Goal: Transaction & Acquisition: Purchase product/service

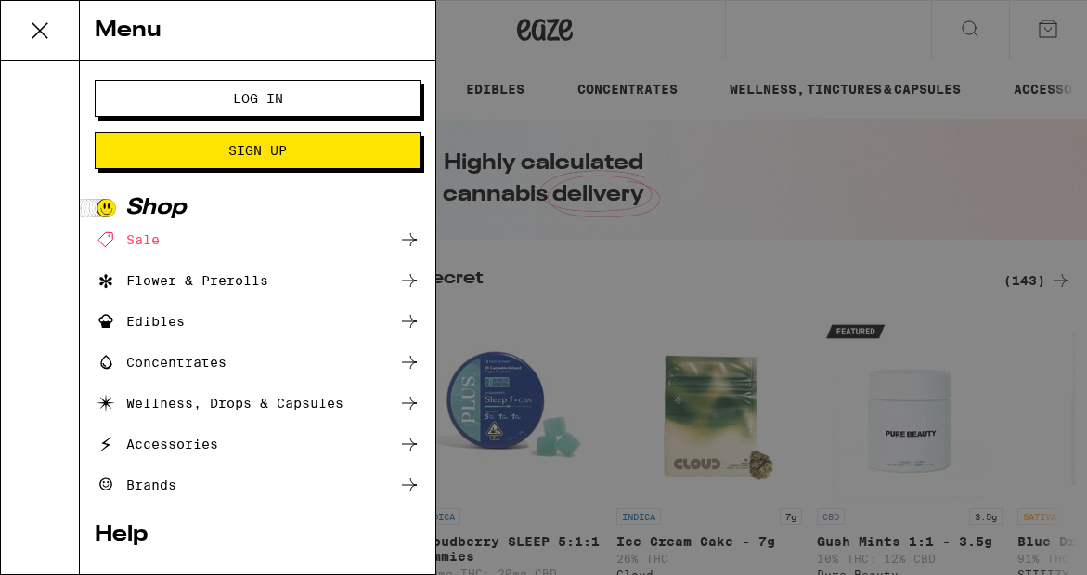
click at [333, 93] on span "Log In" at bounding box center [257, 98] width 175 height 13
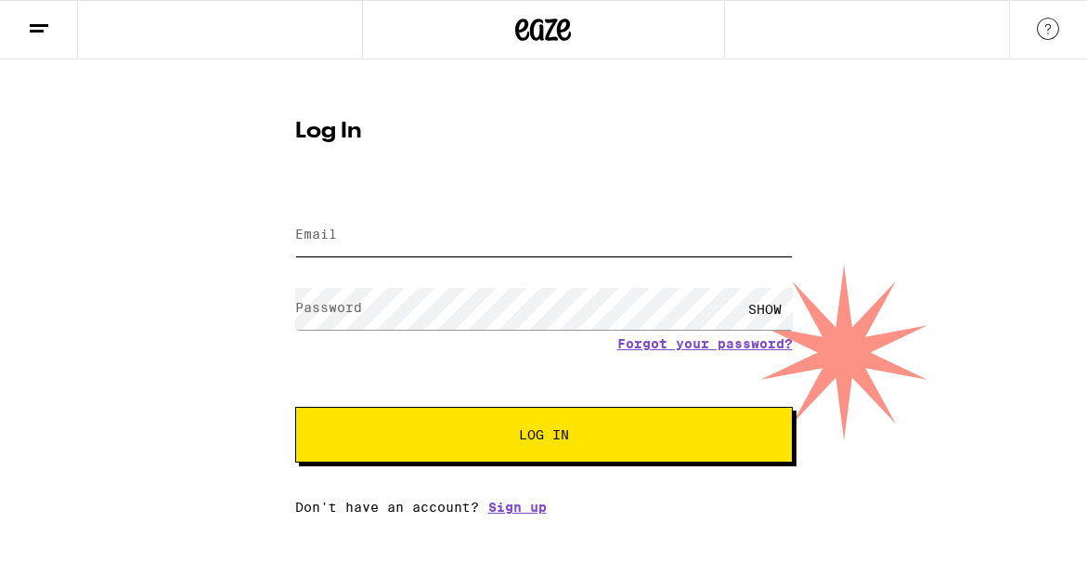
type input "[EMAIL_ADDRESS][DOMAIN_NAME]"
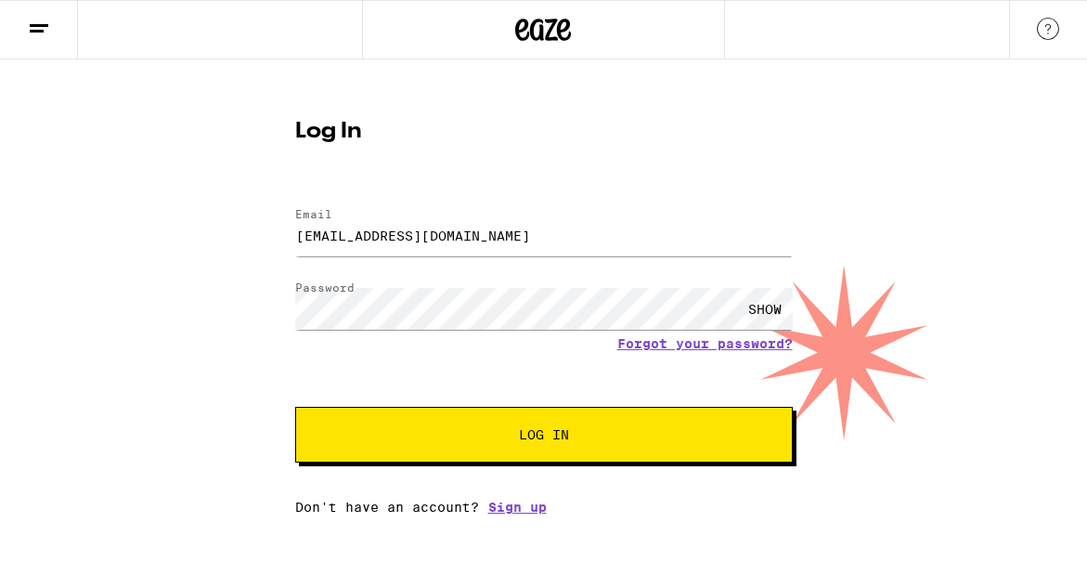
click at [483, 411] on button "Log In" at bounding box center [544, 435] width 498 height 56
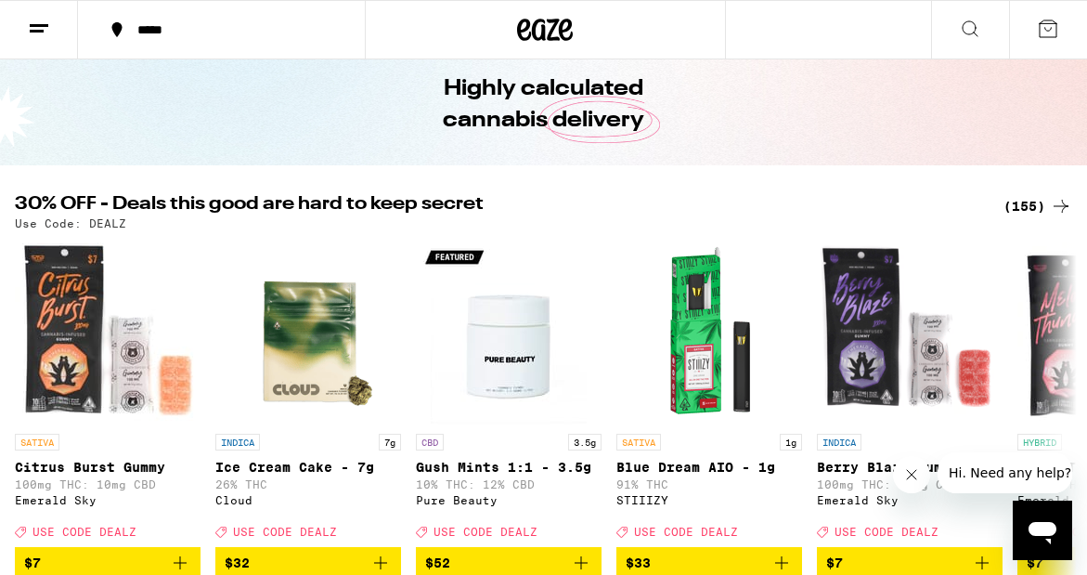
click at [913, 476] on icon "Close message from company" at bounding box center [911, 474] width 9 height 9
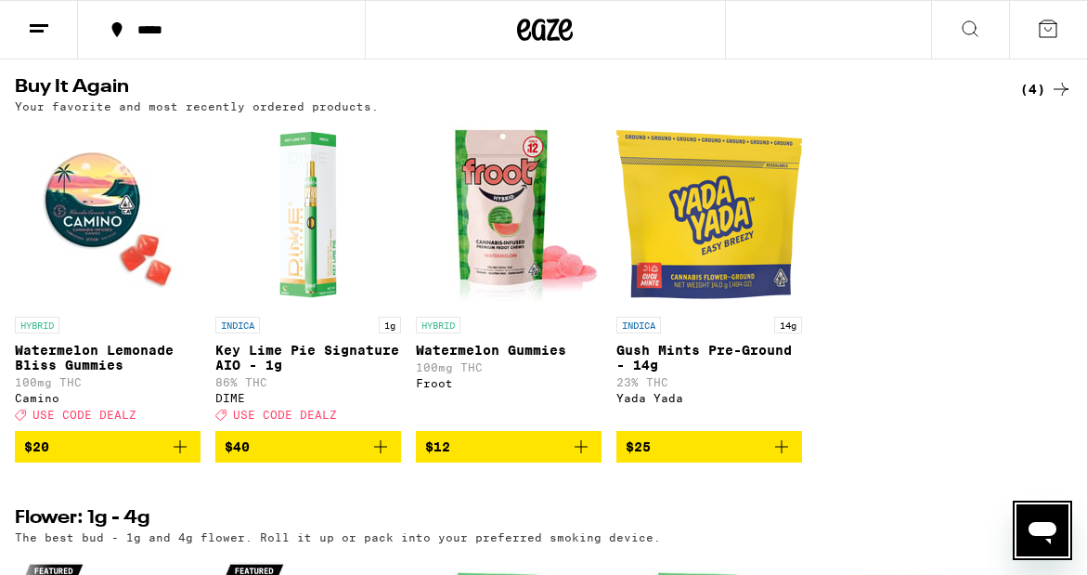
scroll to position [1448, 0]
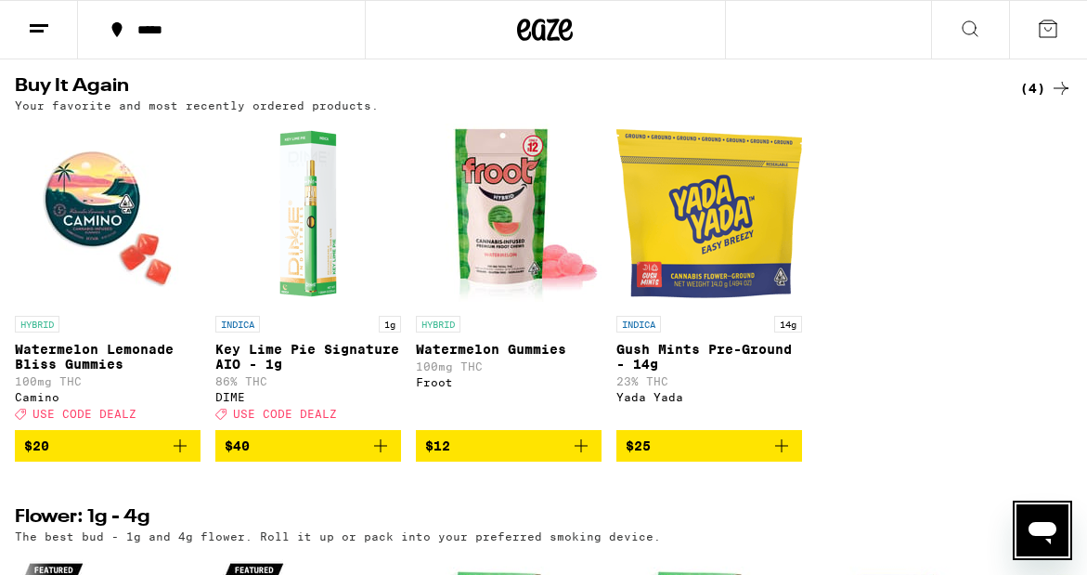
click at [71, 286] on img "Open page for Watermelon Lemonade Bliss Gummies from Camino" at bounding box center [108, 214] width 186 height 186
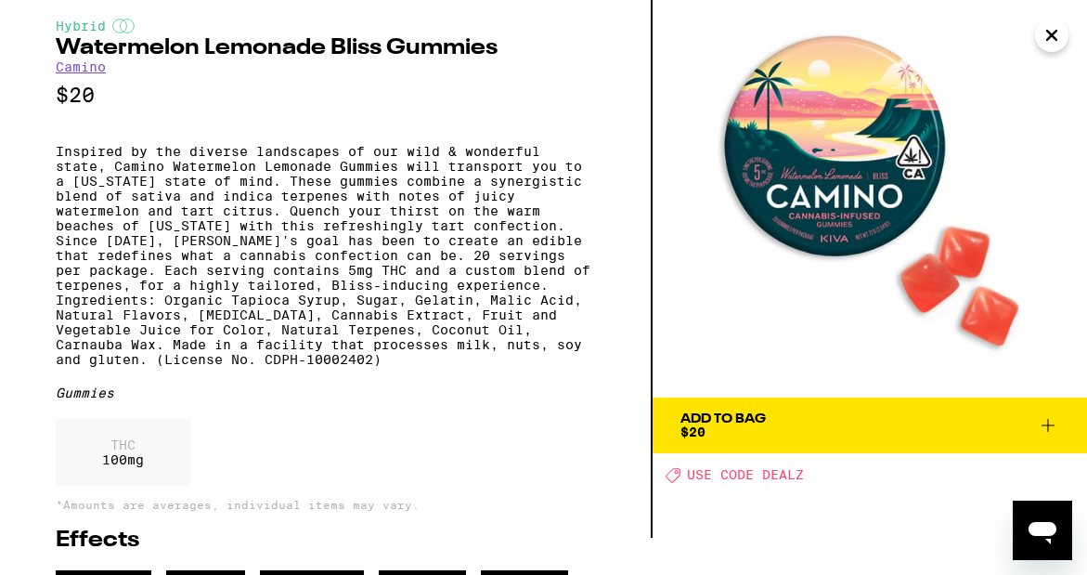
scroll to position [74, 0]
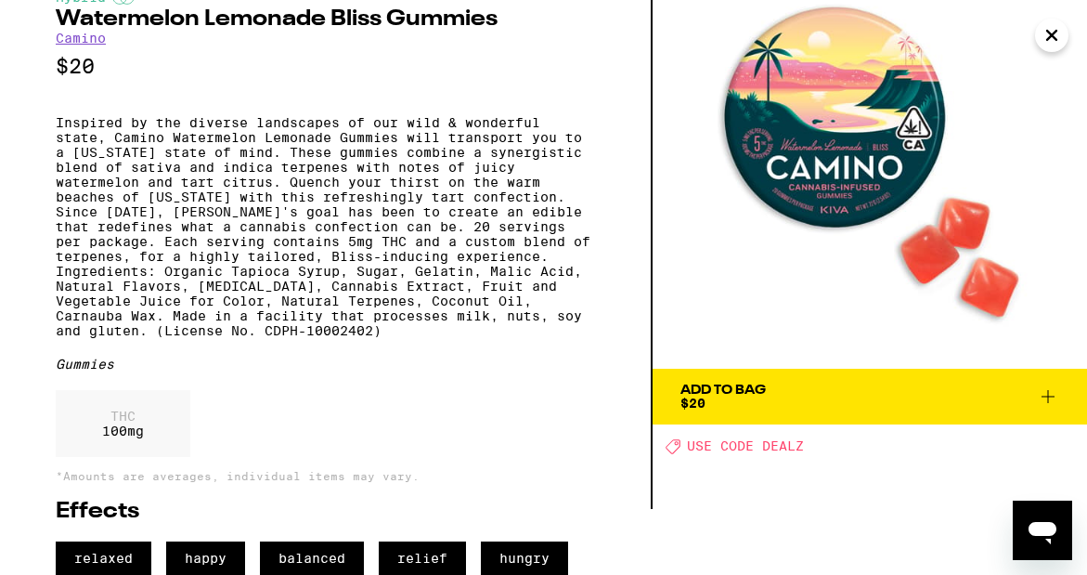
click at [1049, 393] on icon at bounding box center [1048, 396] width 22 height 22
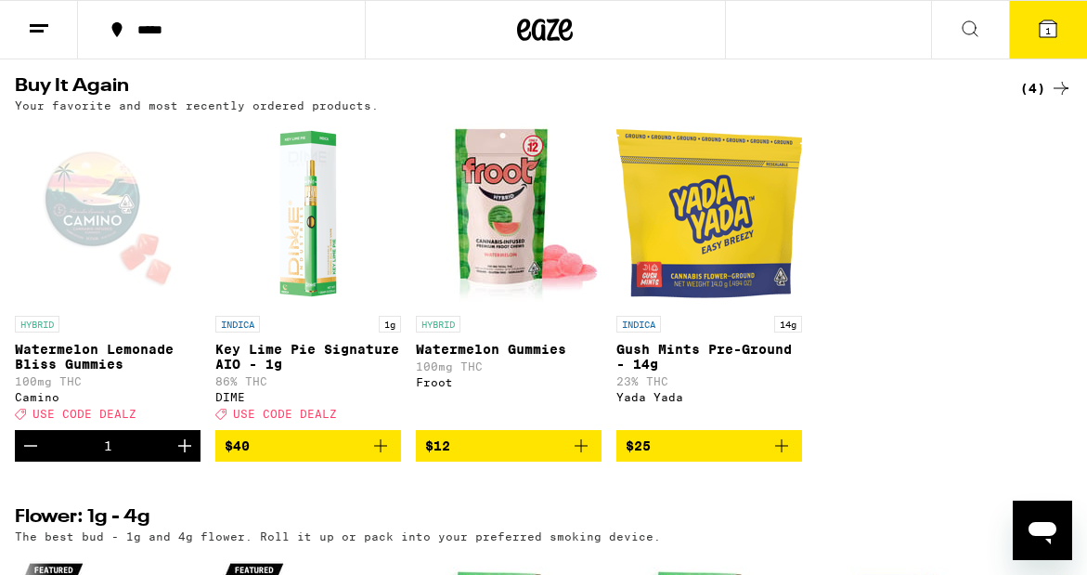
scroll to position [1508, 0]
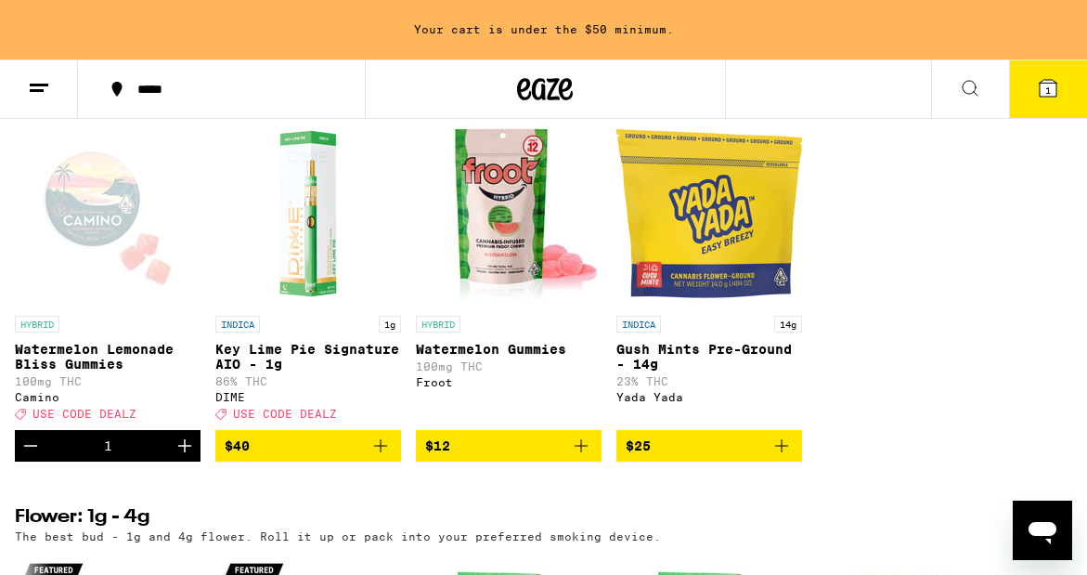
click at [191, 457] on icon "Increment" at bounding box center [185, 446] width 22 height 22
click at [188, 457] on icon "Increment" at bounding box center [185, 446] width 22 height 22
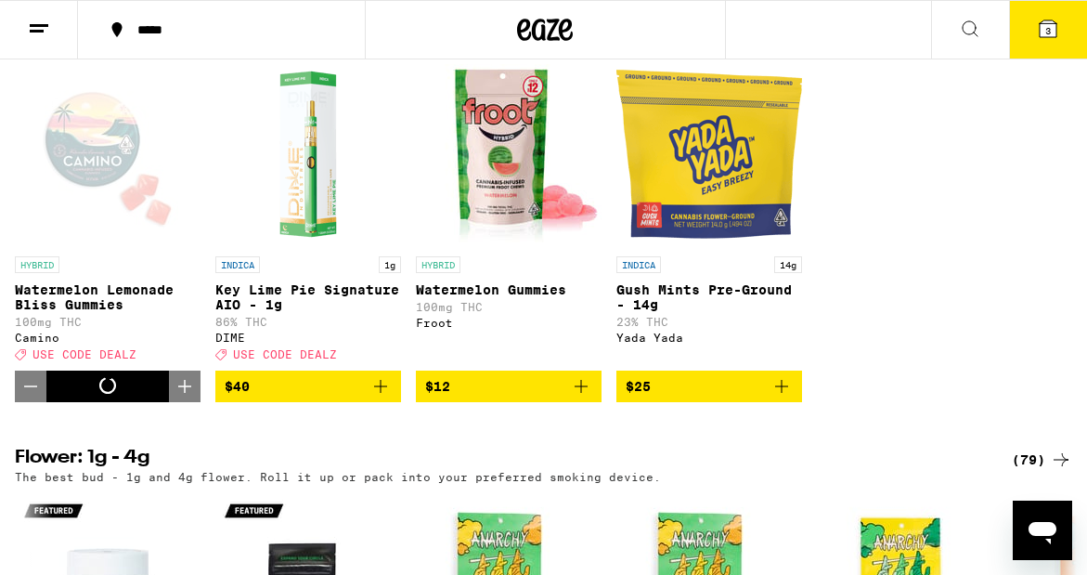
scroll to position [1448, 0]
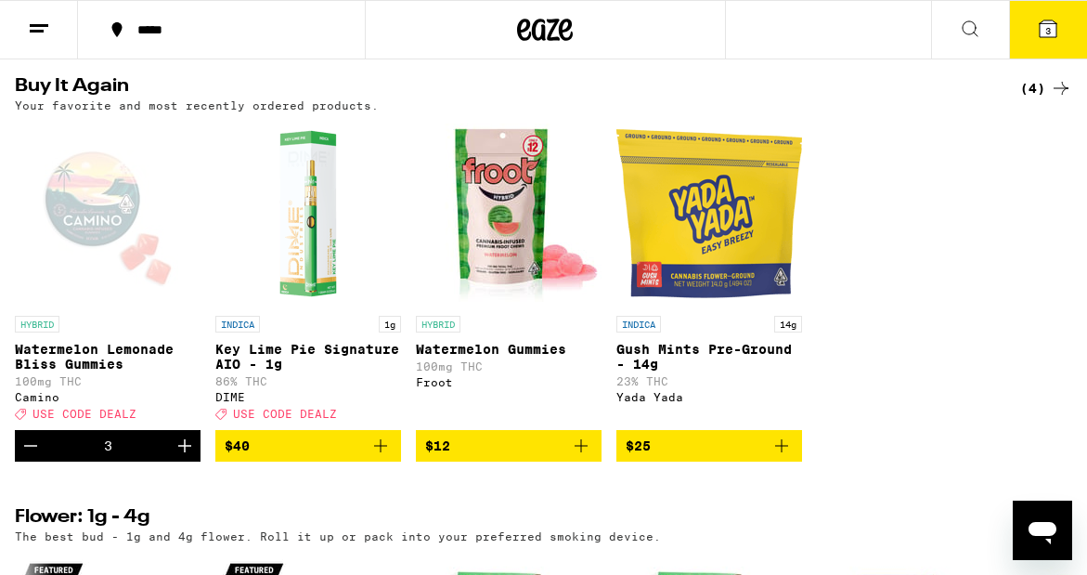
click at [1058, 39] on button "3" at bounding box center [1048, 30] width 78 height 58
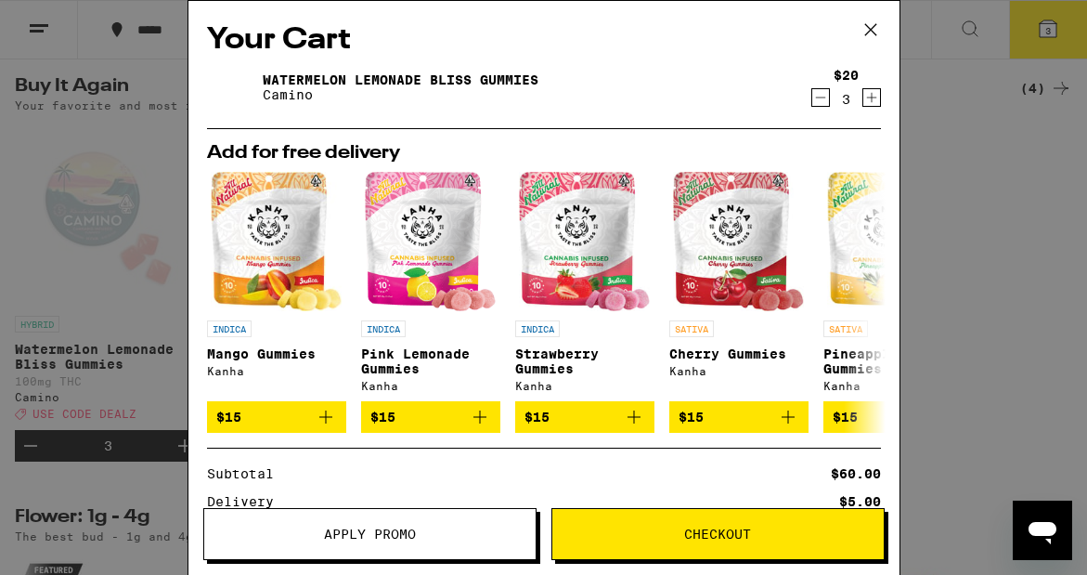
click at [684, 85] on div "Watermelon Lemonade Bliss Gummies Camino" at bounding box center [508, 87] width 603 height 52
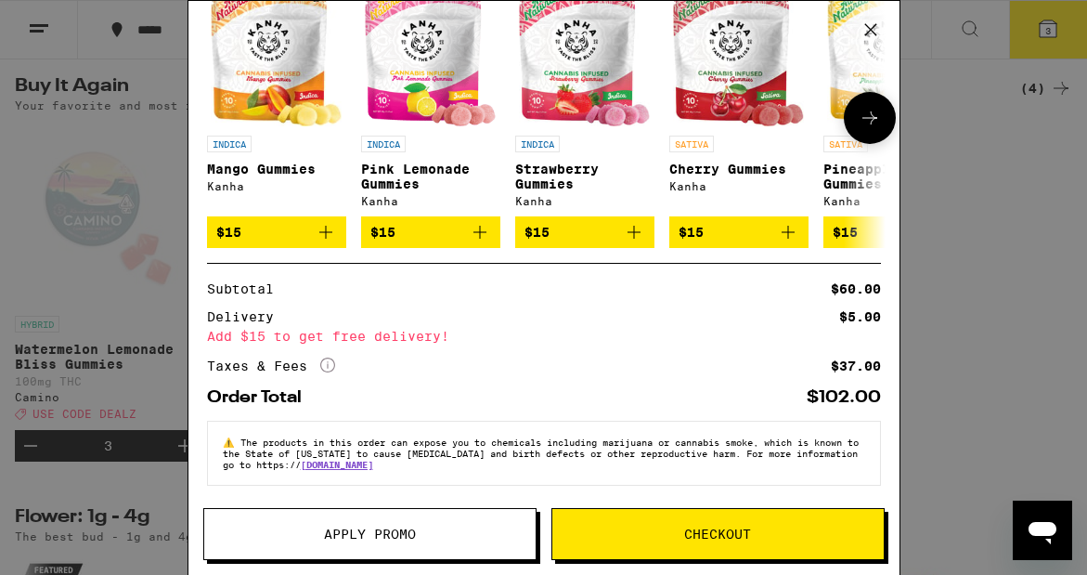
scroll to position [196, 0]
click at [434, 525] on button "Apply Promo" at bounding box center [369, 534] width 333 height 52
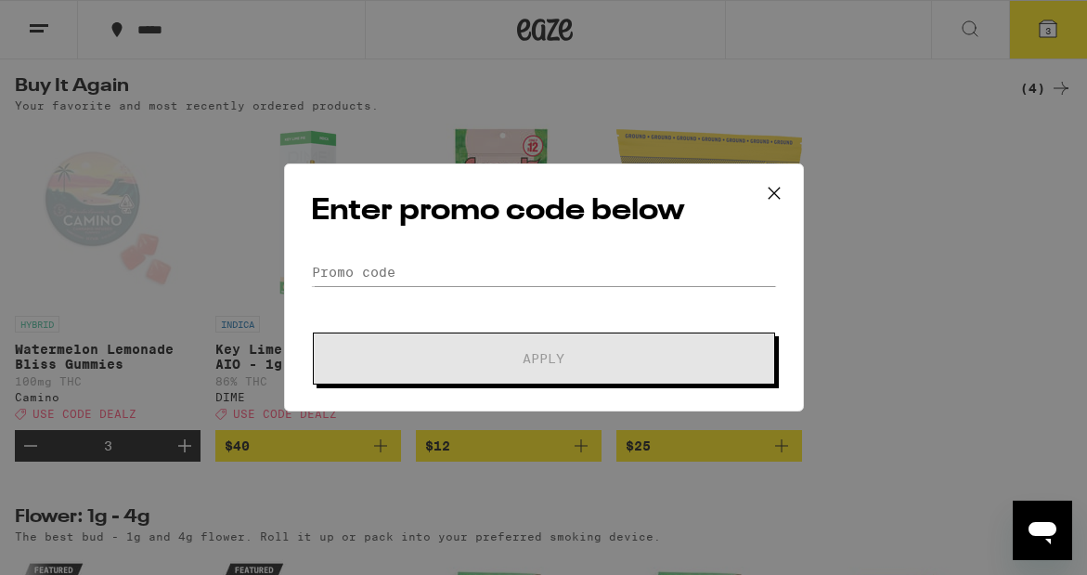
click at [448, 252] on div "Enter promo code below Promo Code Apply" at bounding box center [544, 287] width 520 height 248
click at [450, 264] on input "Promo Code" at bounding box center [544, 272] width 466 height 28
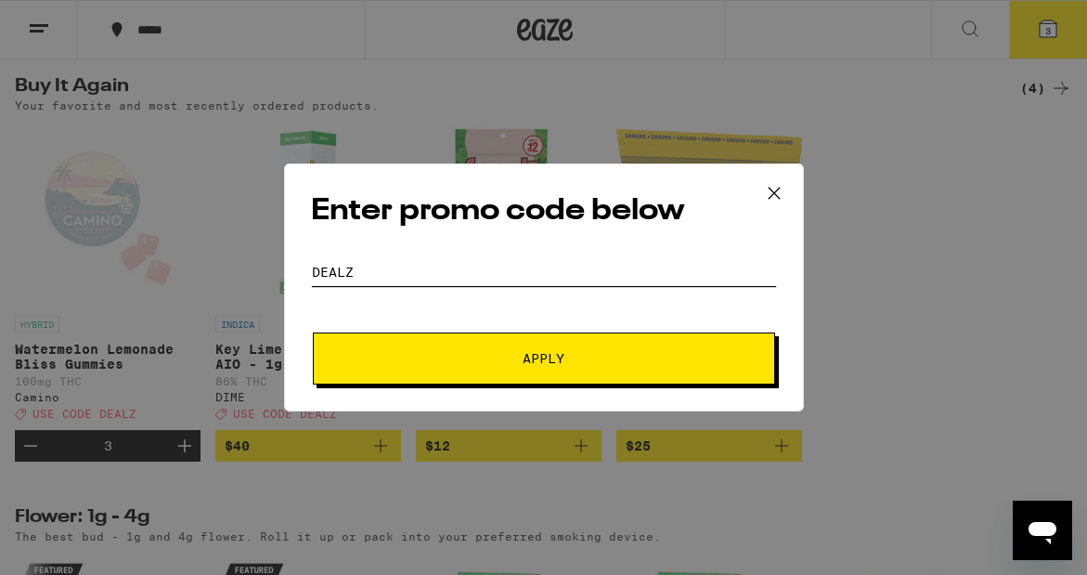
type input "DEALZ"
click at [453, 378] on button "Apply" at bounding box center [544, 358] width 462 height 52
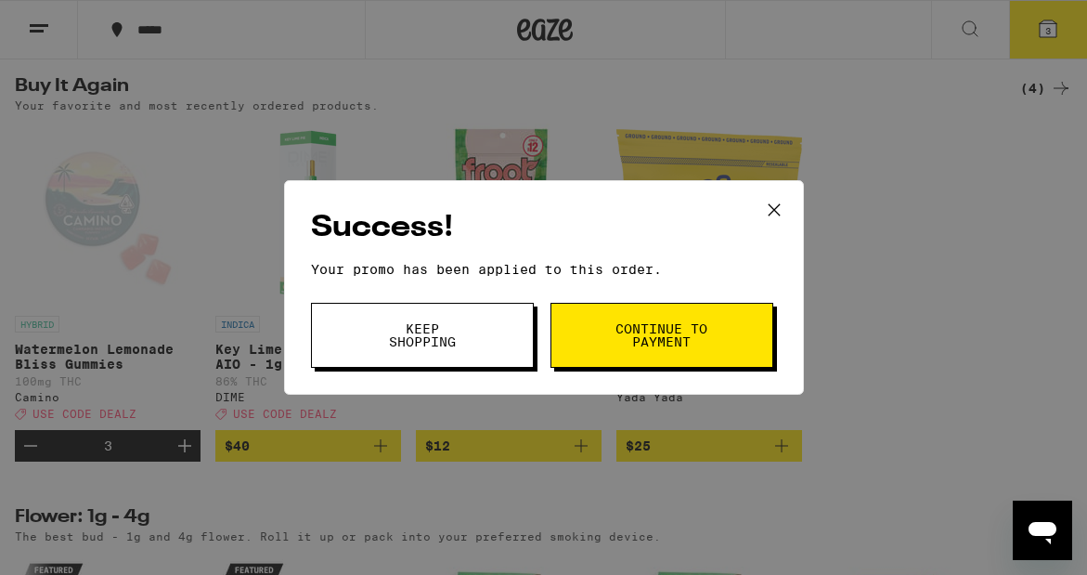
click at [591, 339] on button "Continue to payment" at bounding box center [662, 335] width 223 height 65
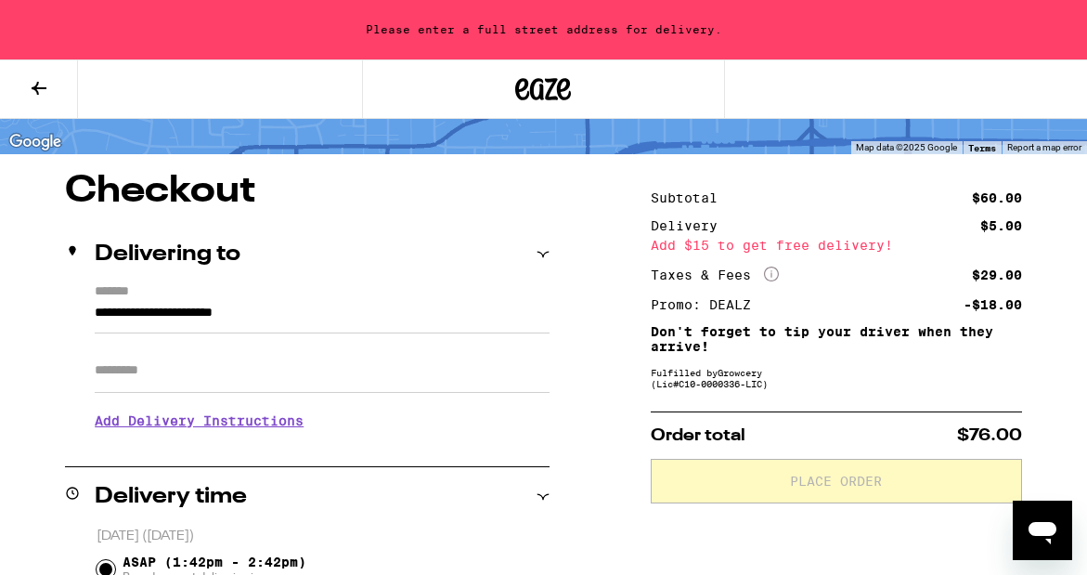
scroll to position [149, 0]
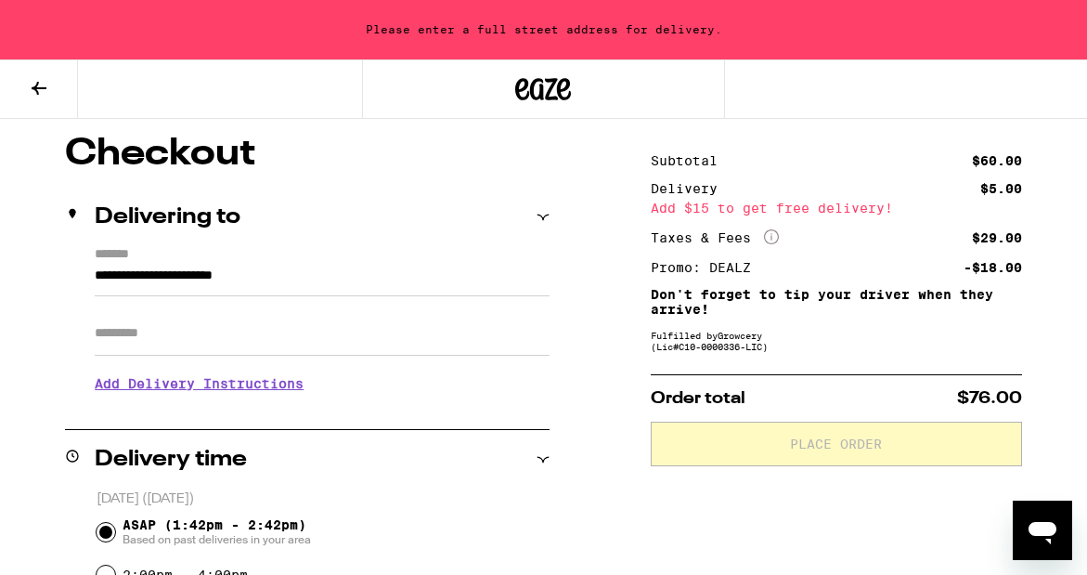
click at [38, 86] on icon at bounding box center [39, 88] width 15 height 13
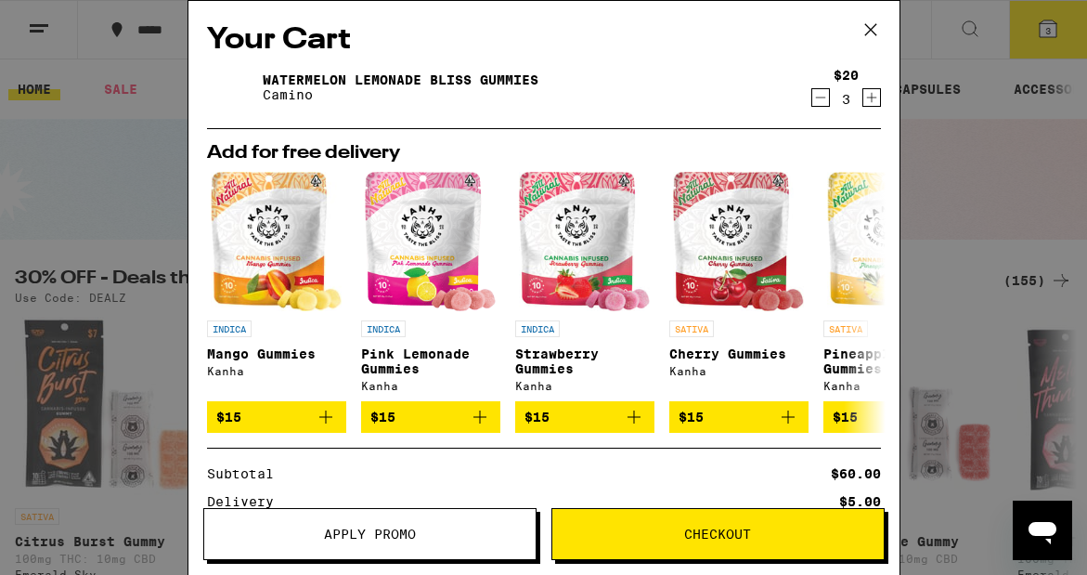
click at [873, 32] on icon at bounding box center [869, 29] width 11 height 11
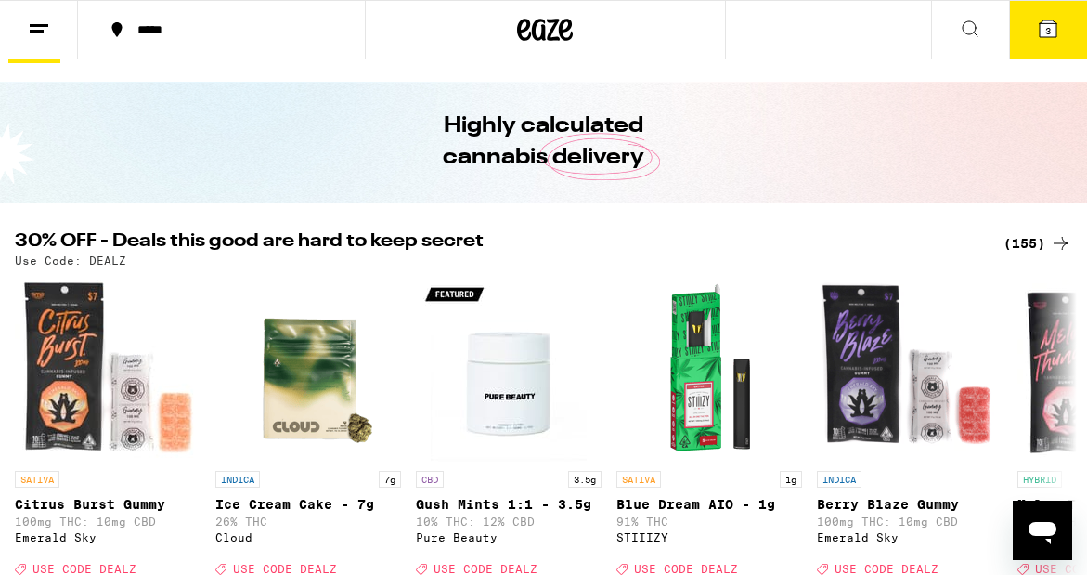
scroll to position [74, 0]
